Goal: Find specific page/section: Find specific page/section

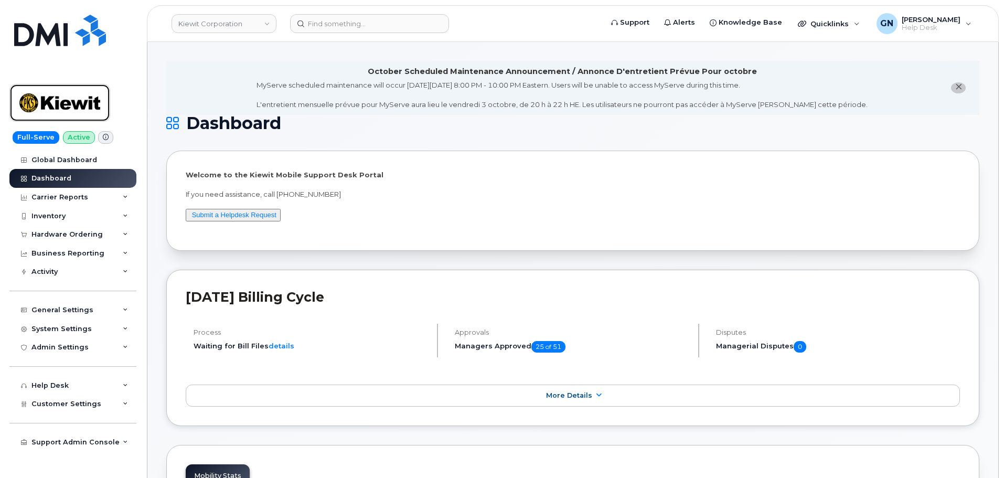
click at [63, 97] on img at bounding box center [59, 103] width 81 height 30
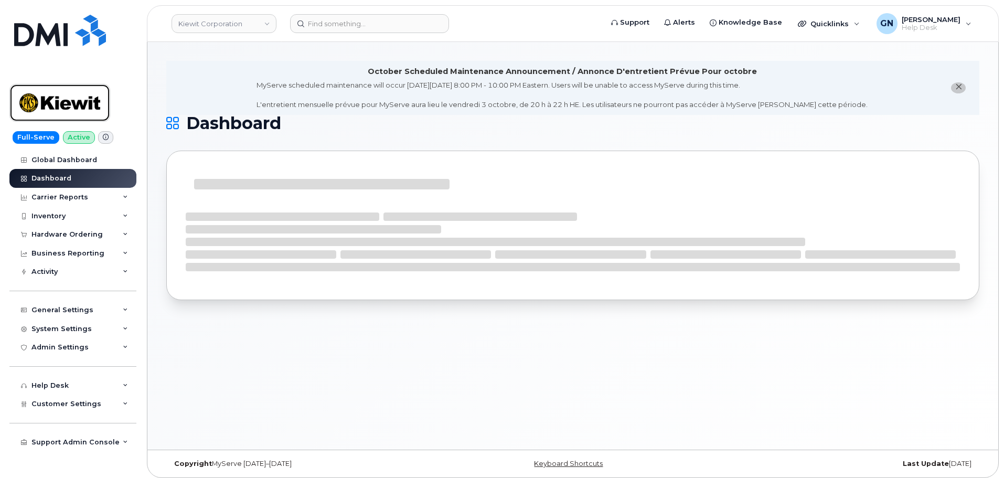
click at [87, 104] on img at bounding box center [59, 103] width 81 height 30
